Goal: Navigation & Orientation: Find specific page/section

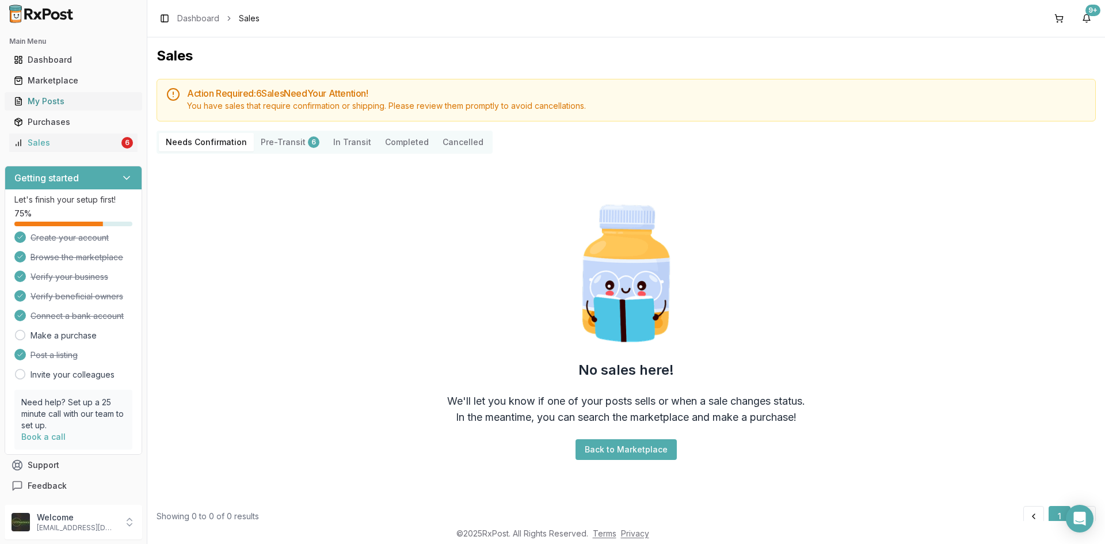
click at [66, 100] on div "My Posts" at bounding box center [73, 102] width 119 height 12
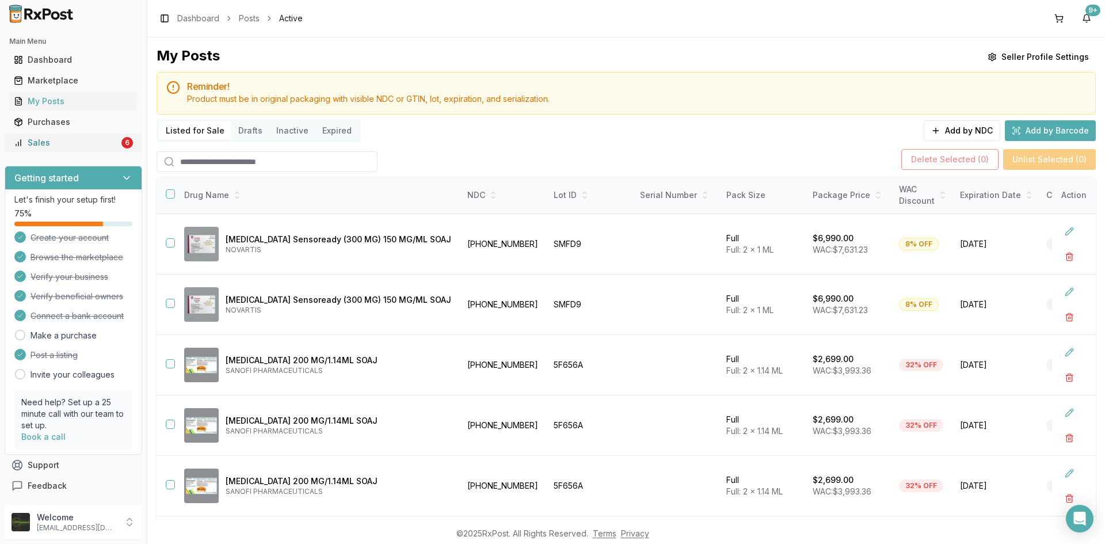
click at [51, 146] on div "Sales" at bounding box center [66, 143] width 105 height 12
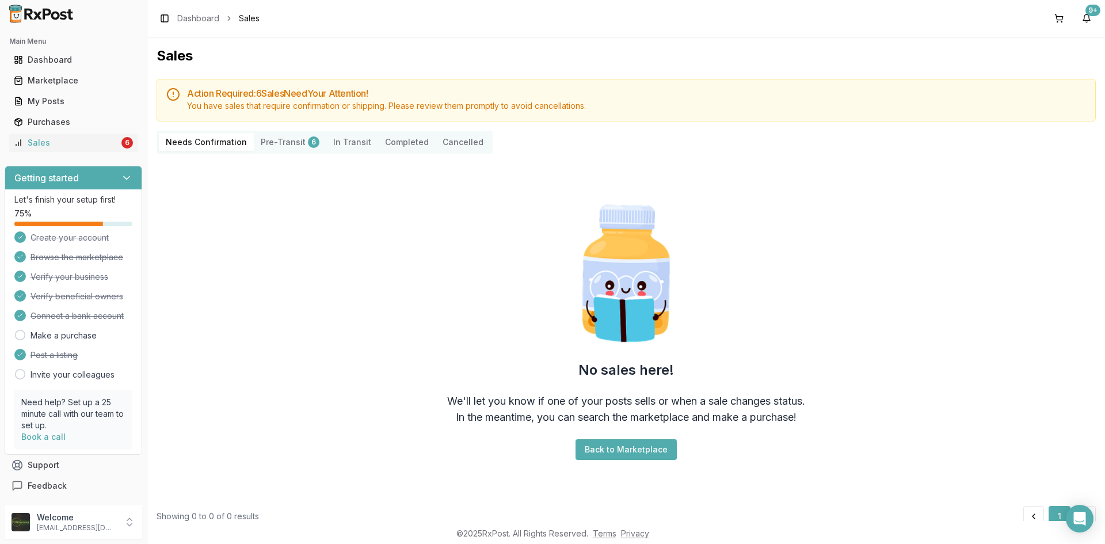
click at [286, 142] on button "Pre-Transit 6" at bounding box center [290, 142] width 73 height 18
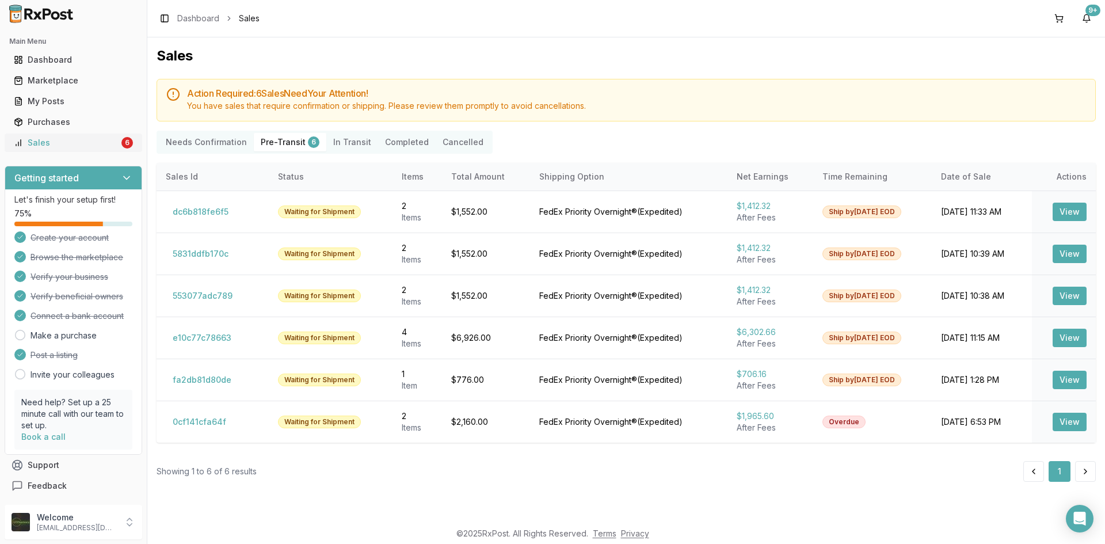
click at [25, 140] on div "Sales" at bounding box center [66, 143] width 105 height 12
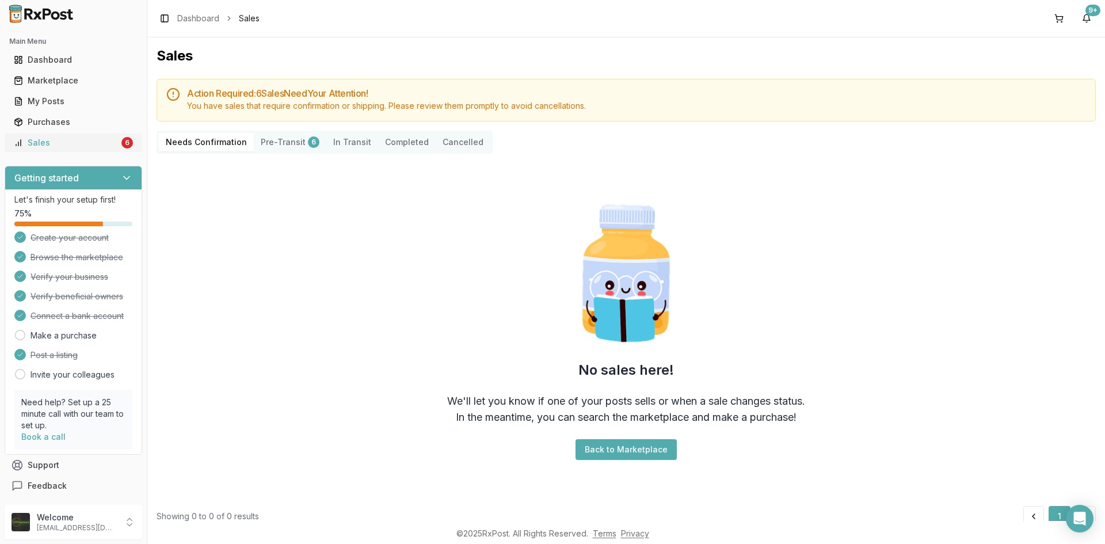
click at [95, 147] on div "Sales" at bounding box center [66, 143] width 105 height 12
click at [287, 145] on button "Pre-Transit 6" at bounding box center [290, 142] width 73 height 18
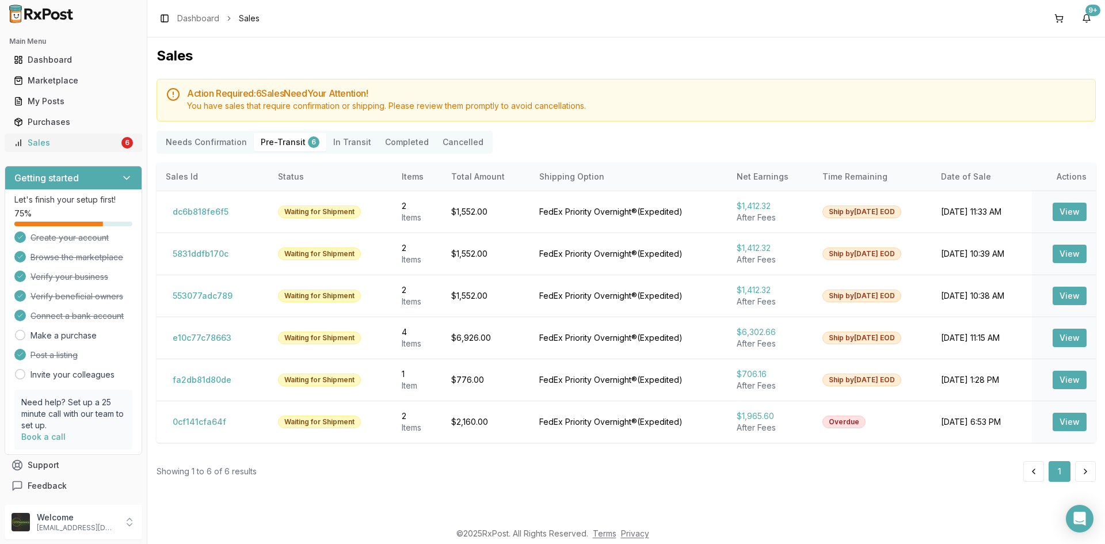
click at [28, 140] on div "Sales" at bounding box center [66, 143] width 105 height 12
